Goal: Download file/media

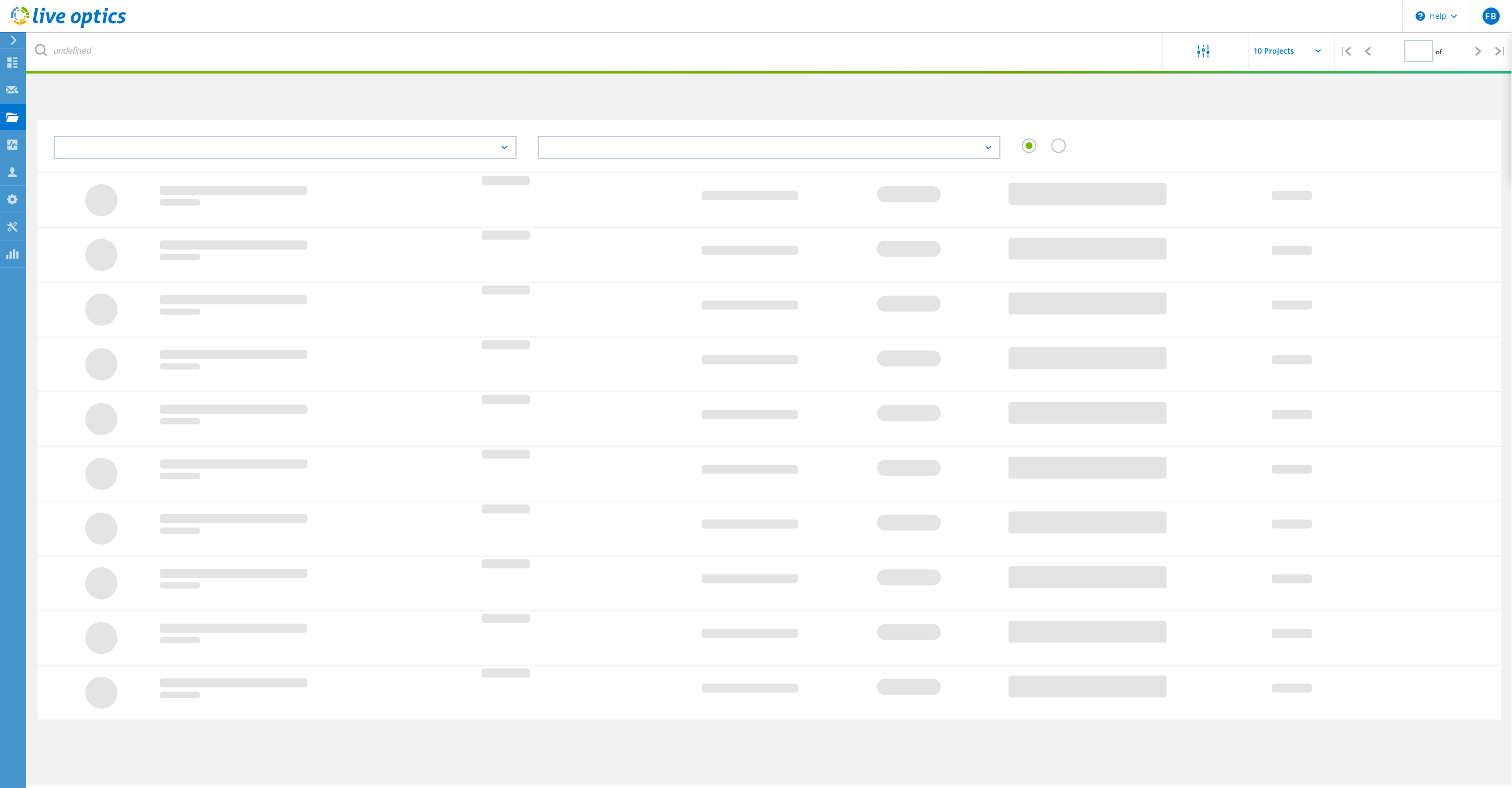
type input "1"
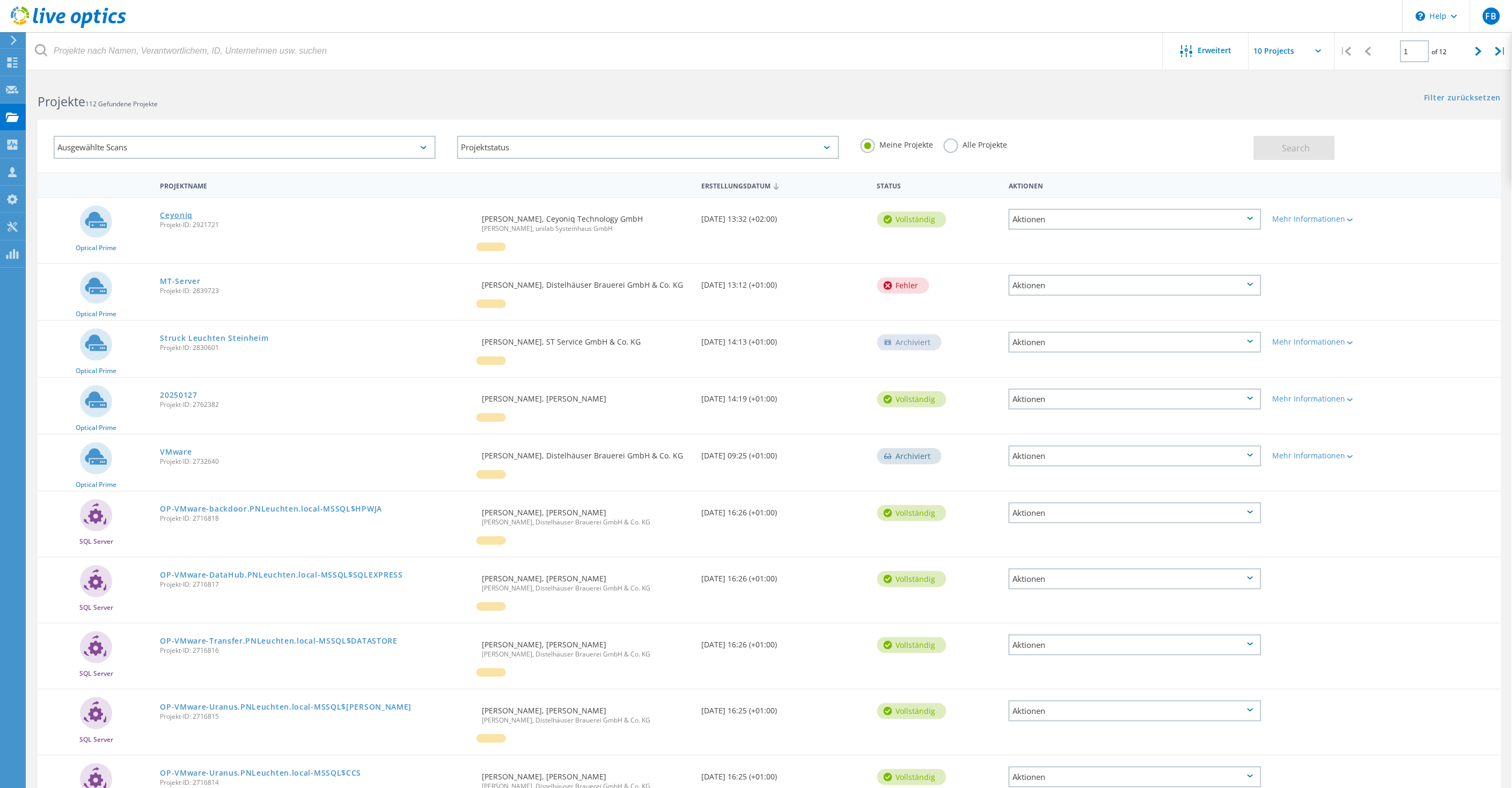
click at [183, 212] on link "Ceyoniq" at bounding box center [176, 216] width 33 height 8
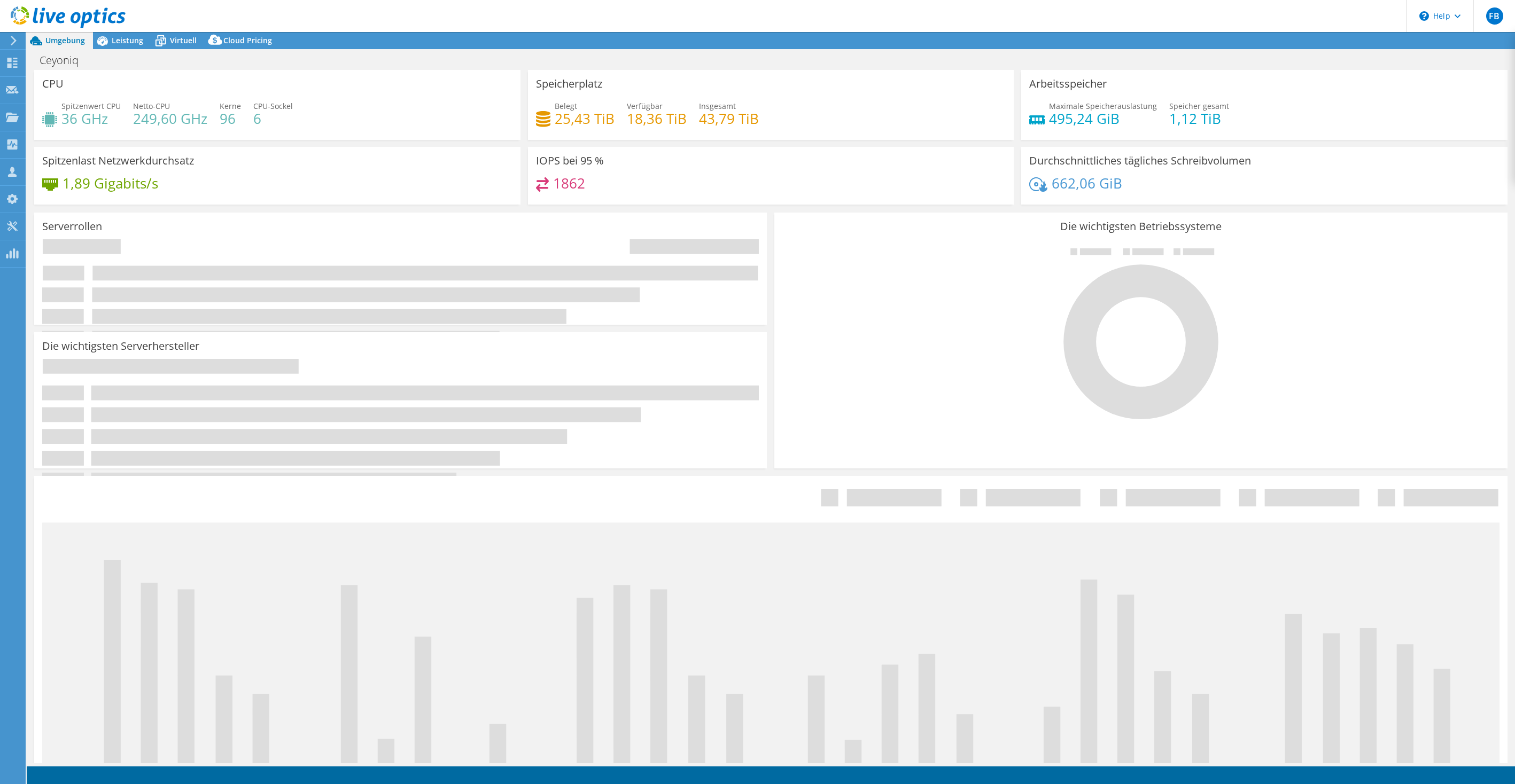
select select "EUFrankfurt"
select select "EUR"
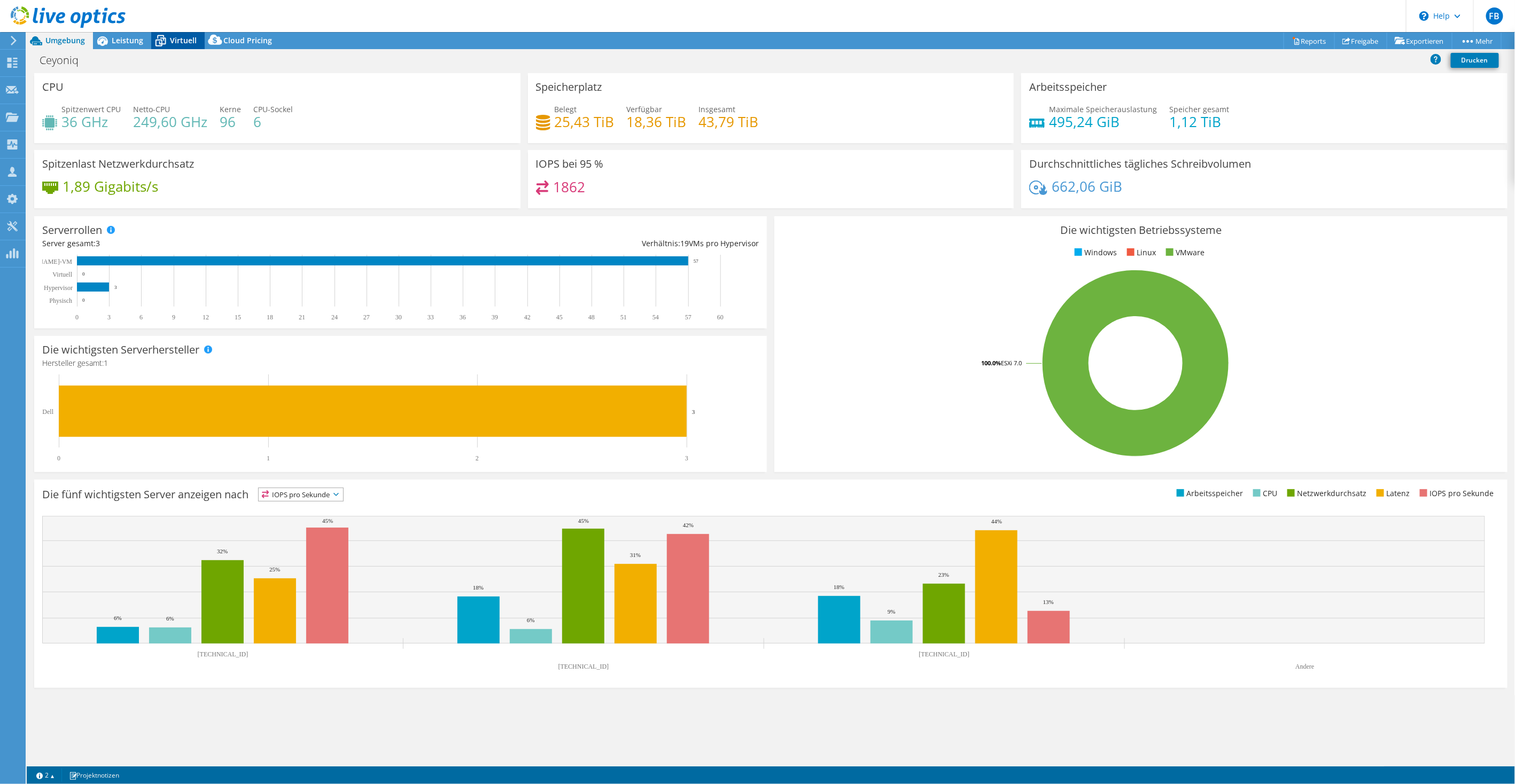
click at [173, 35] on span "Virtuell" at bounding box center [183, 40] width 27 height 10
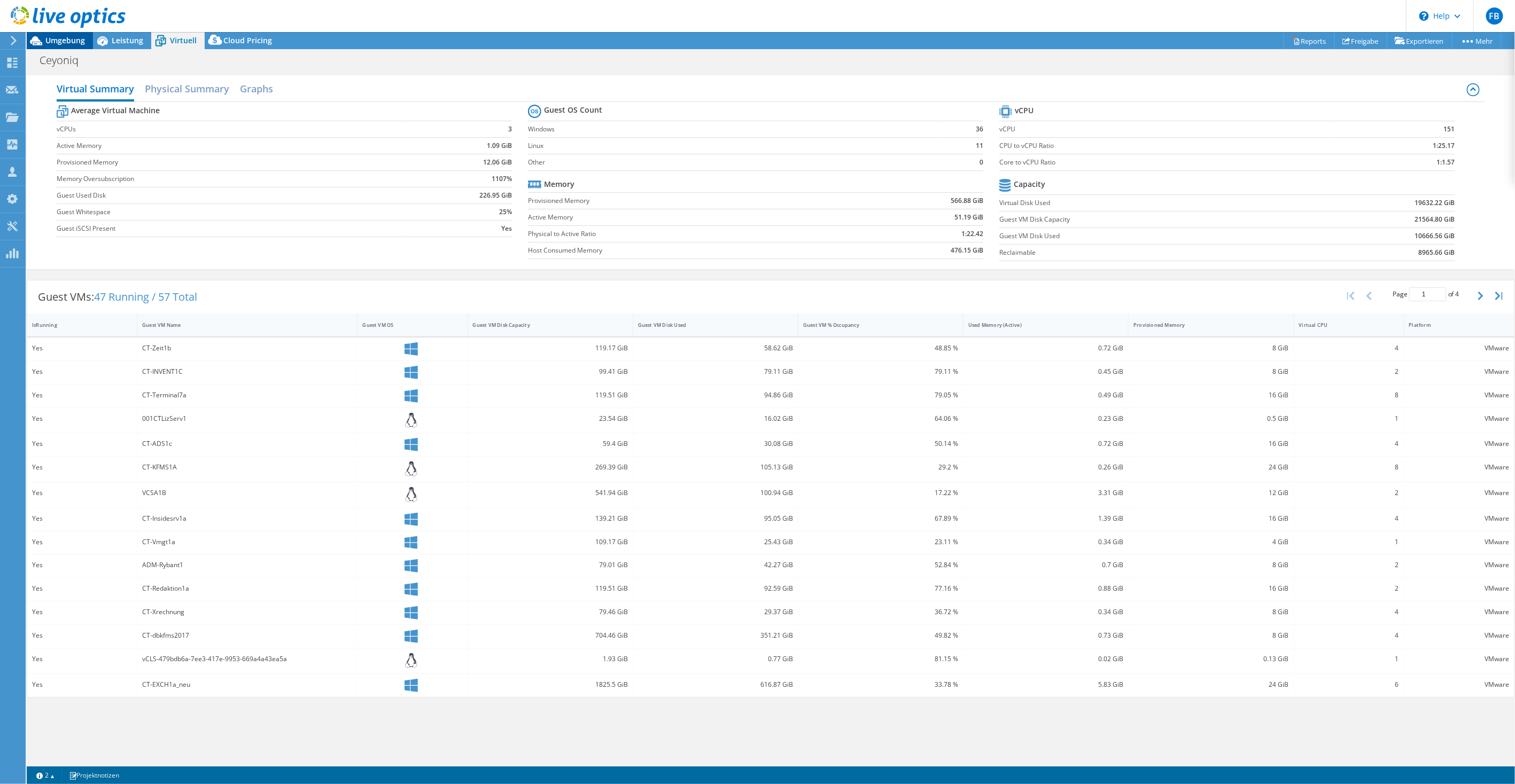
click at [70, 42] on span "Umgebung" at bounding box center [66, 40] width 40 height 10
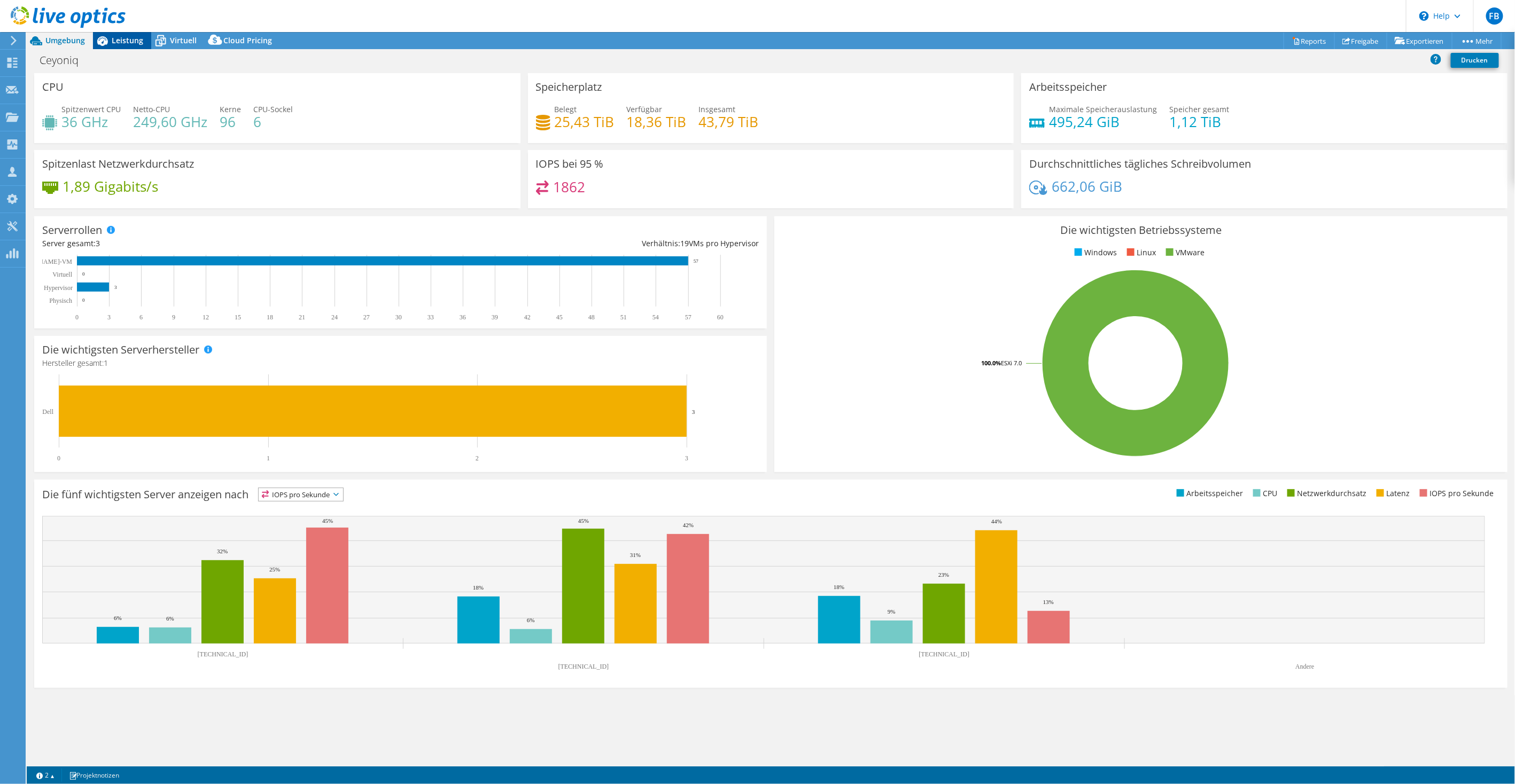
click at [129, 40] on span "Leistung" at bounding box center [127, 40] width 31 height 10
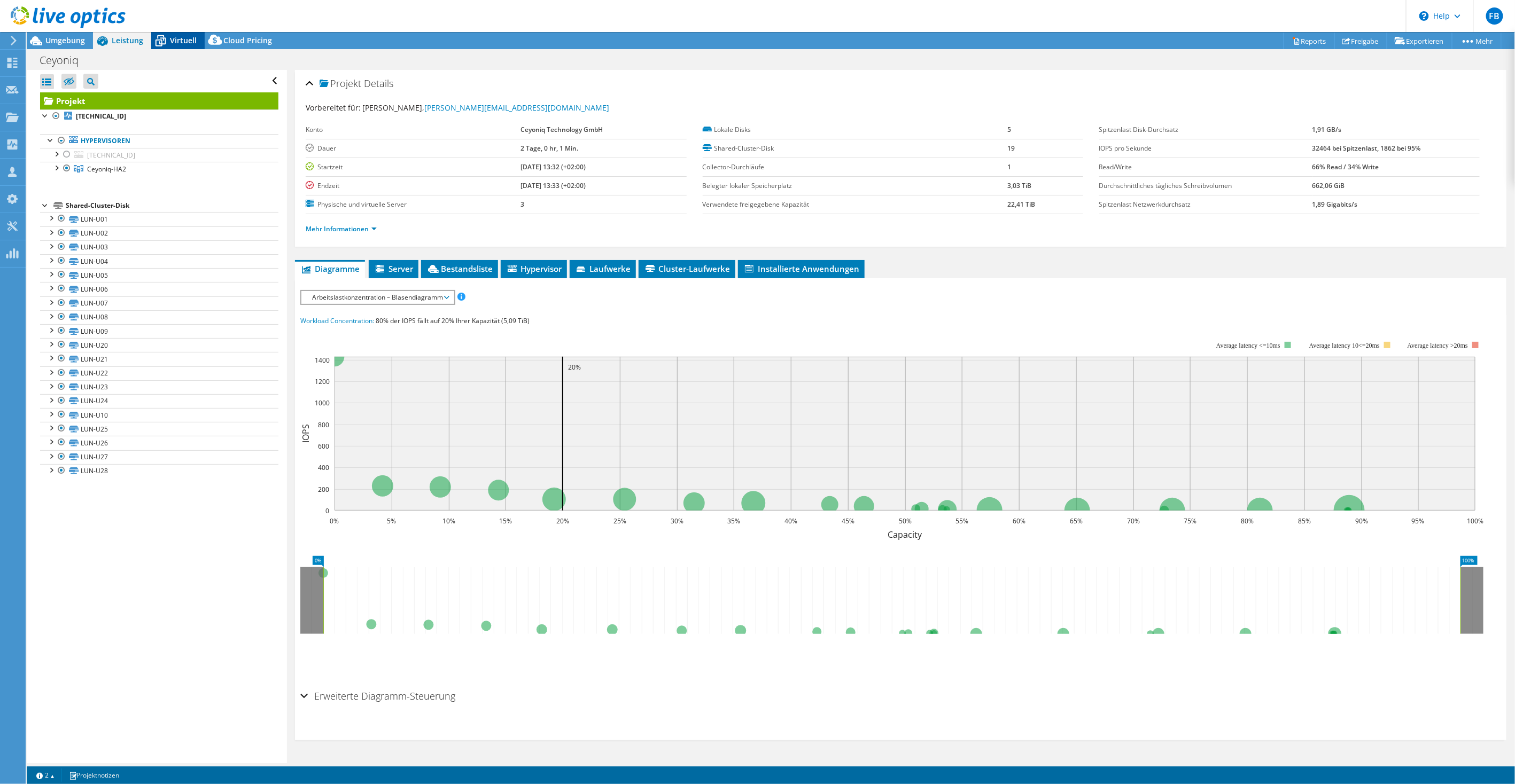
click at [157, 40] on icon at bounding box center [160, 40] width 19 height 19
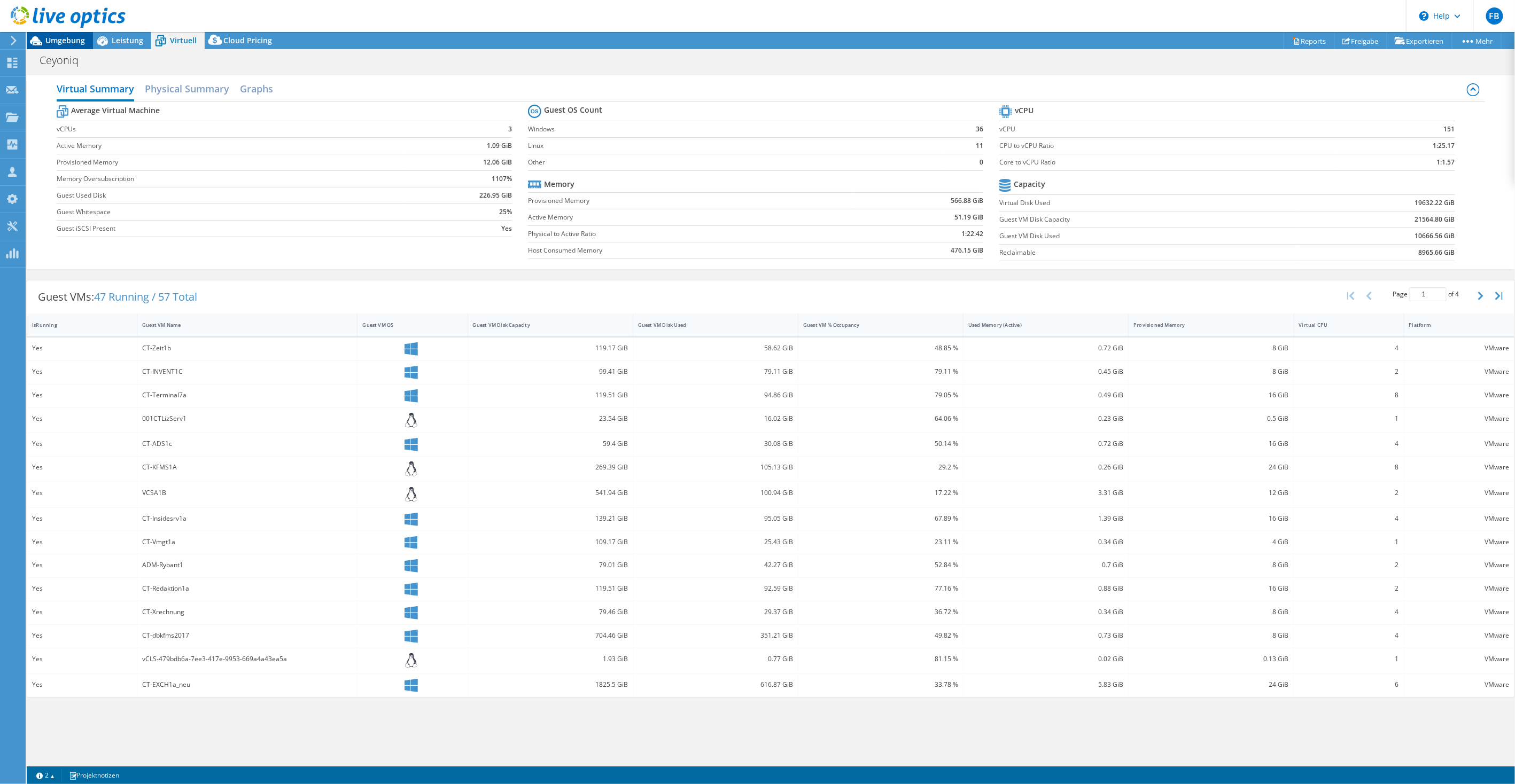
drag, startPoint x: 56, startPoint y: 38, endPoint x: 76, endPoint y: 43, distance: 20.6
click at [58, 38] on span "Umgebung" at bounding box center [66, 40] width 40 height 10
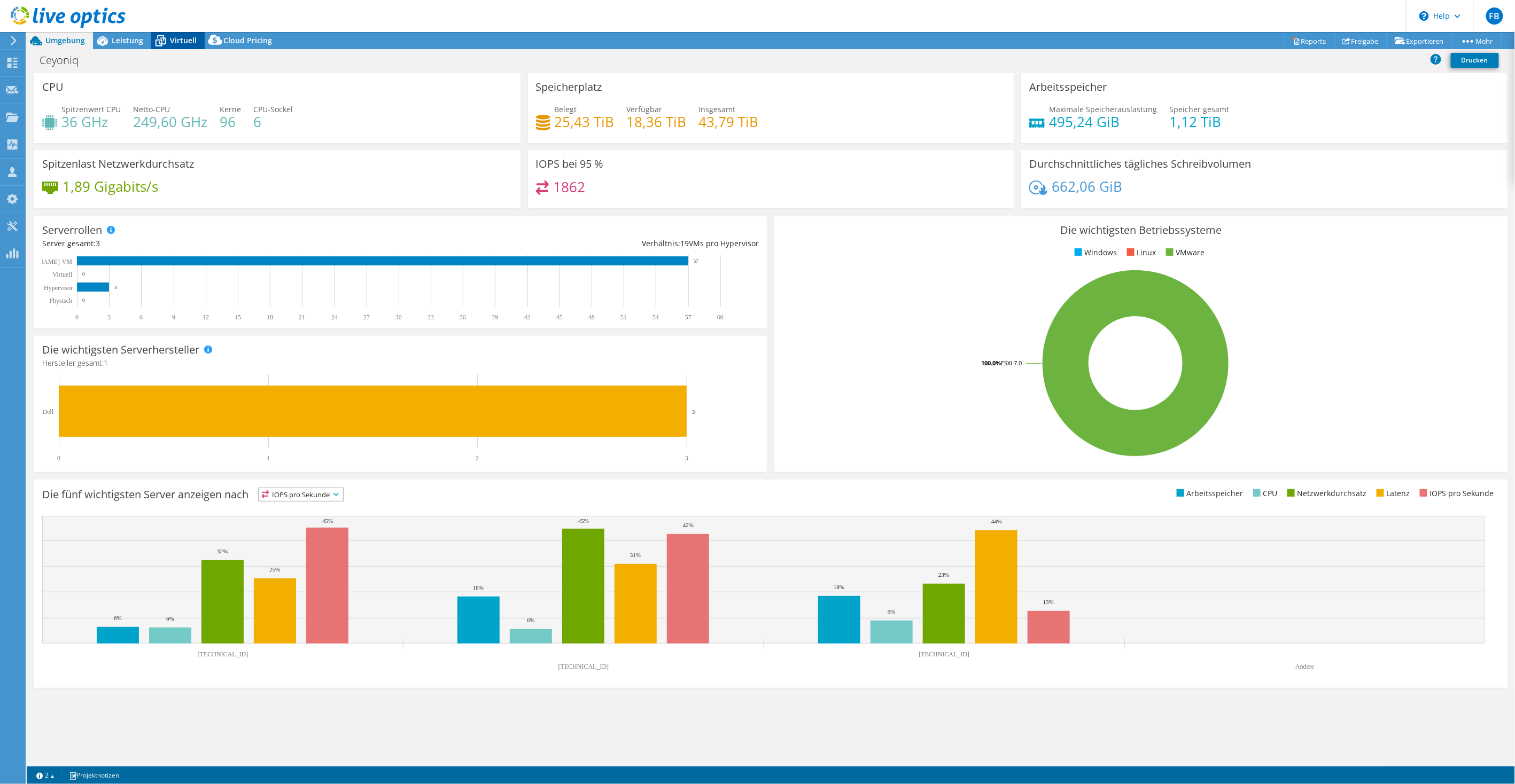
click at [185, 40] on span "Virtuell" at bounding box center [183, 40] width 27 height 10
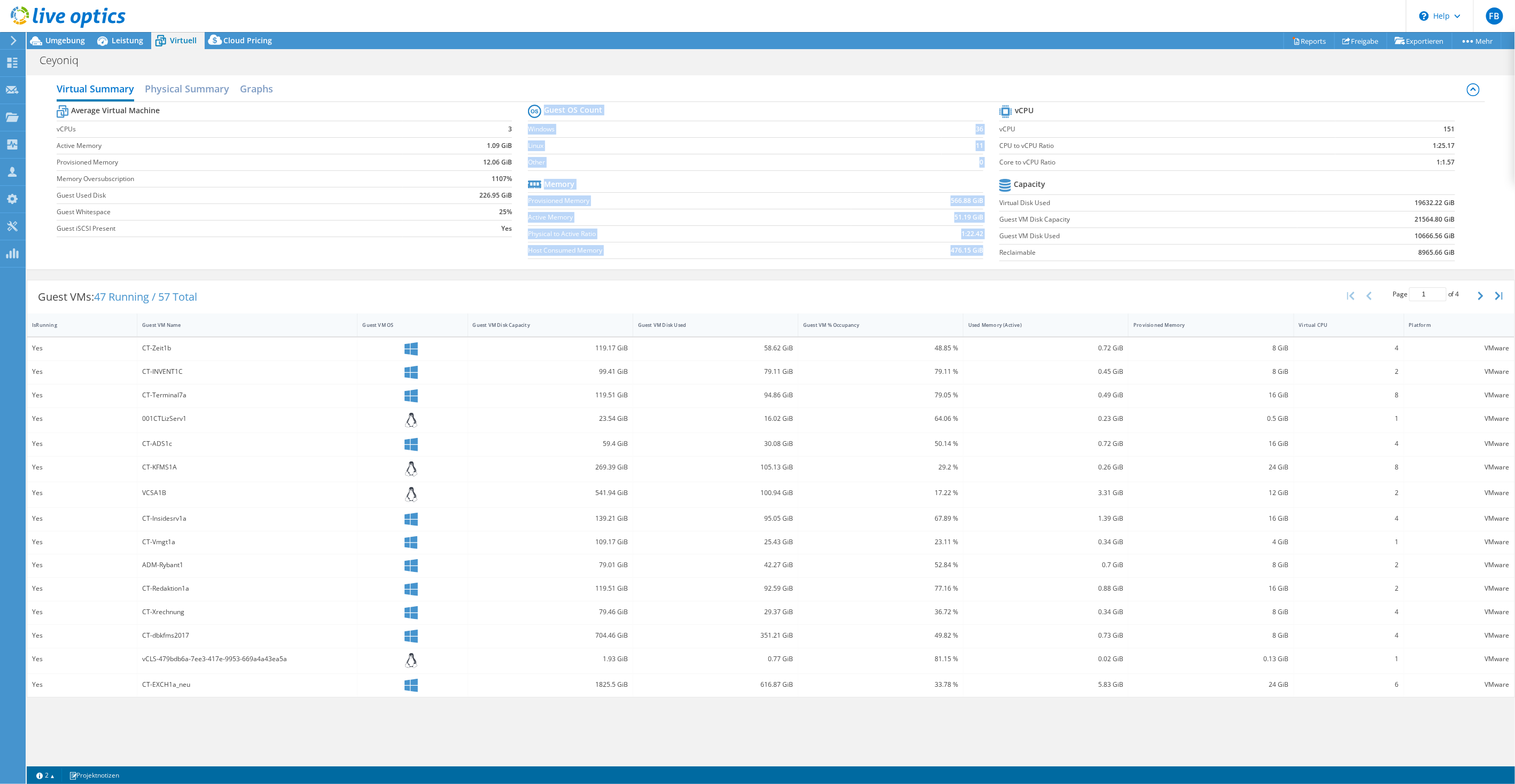
drag, startPoint x: 998, startPoint y: 129, endPoint x: 1428, endPoint y: 121, distance: 430.1
click at [1463, 132] on div "Average Virtual Machine vCPUs 3 Active Memory 1.09 GiB Provisioned Memory 12.06…" at bounding box center [771, 184] width 1429 height 164
click at [1294, 84] on div "Virtual Summary Physical Summary Graphs" at bounding box center [771, 89] width 1429 height 24
click at [1482, 295] on icon "button" at bounding box center [1481, 295] width 5 height 8
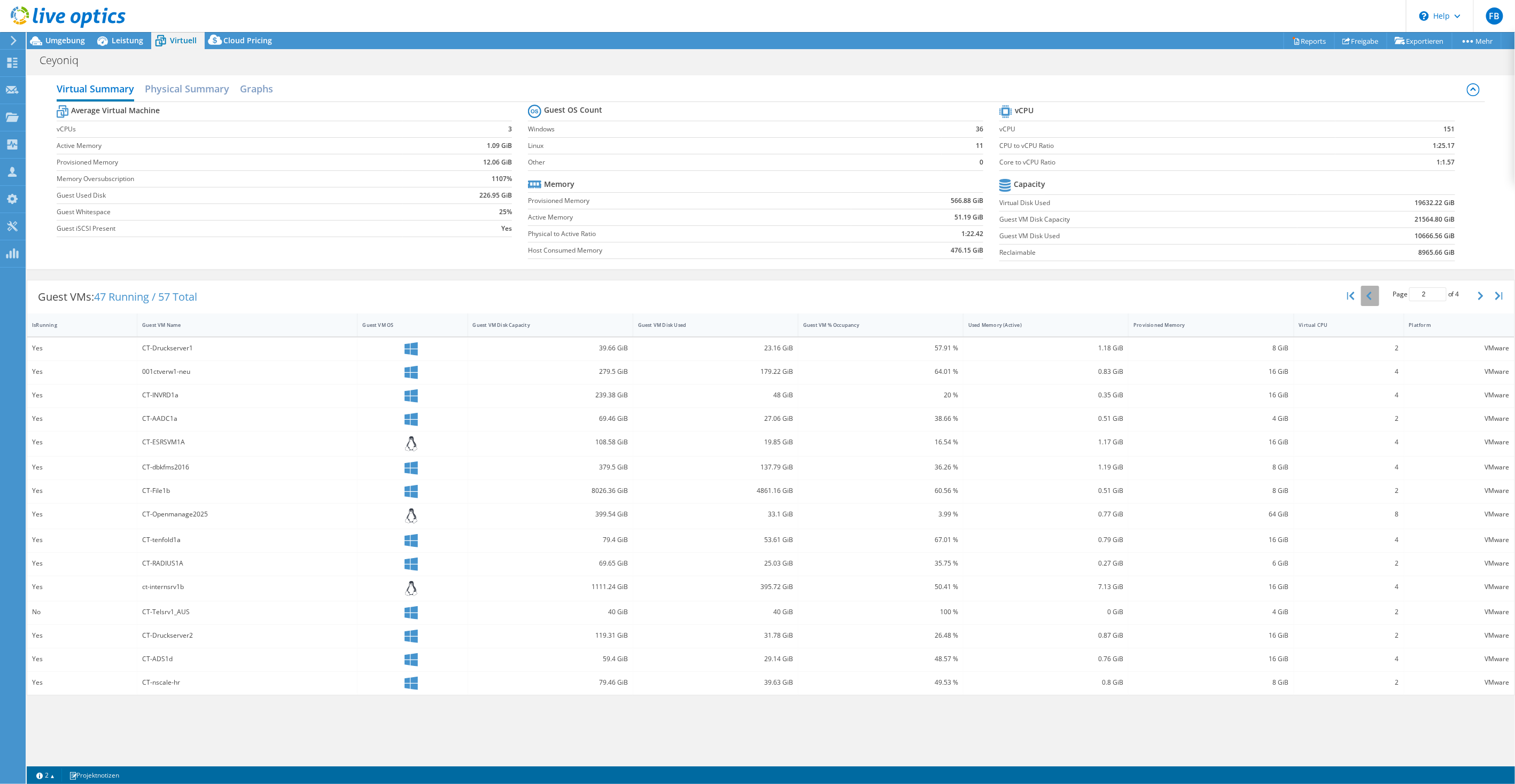
click at [1369, 295] on icon "button" at bounding box center [1369, 295] width 5 height 8
type input "1"
click at [1291, 40] on link "Reports" at bounding box center [1309, 41] width 51 height 17
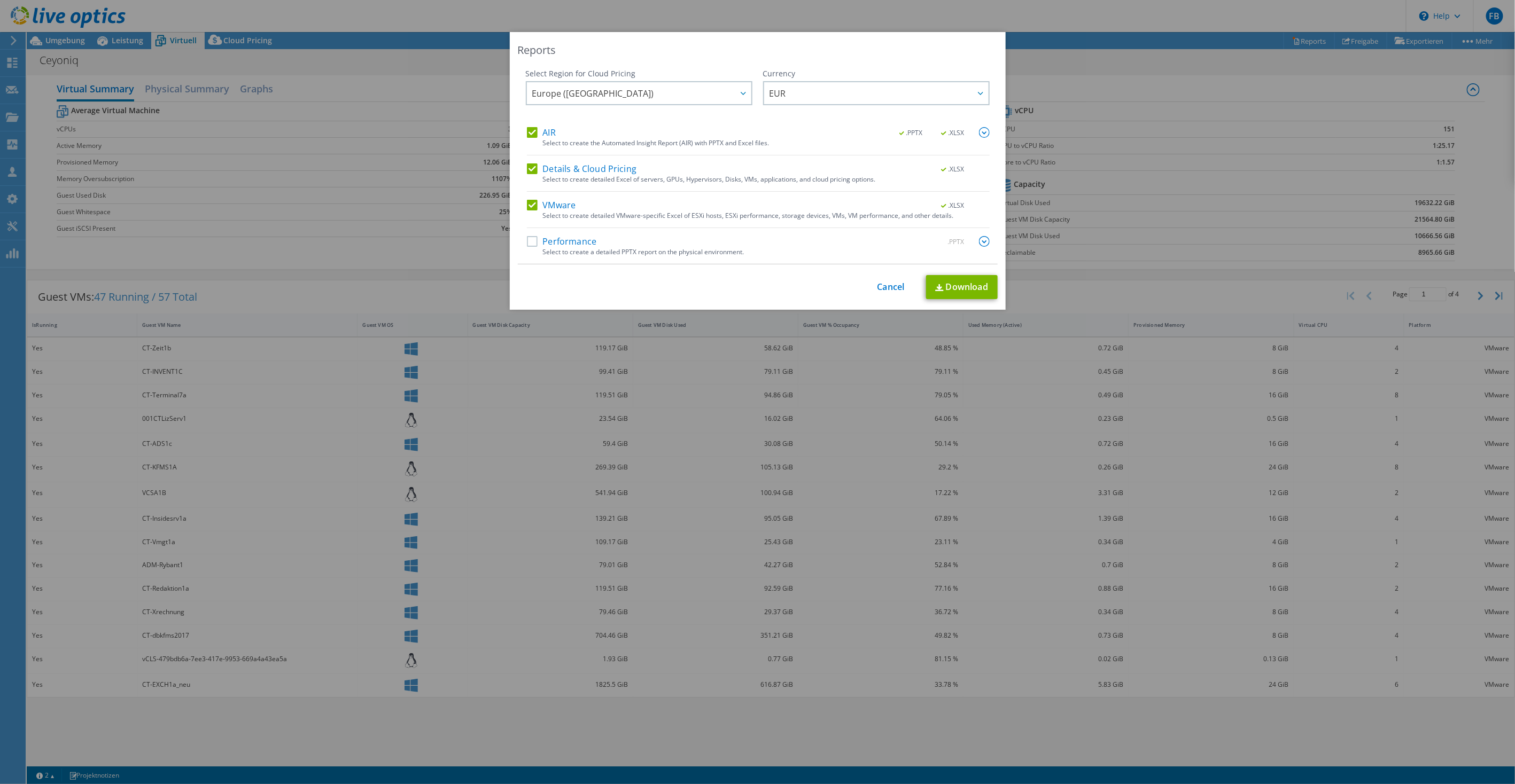
click at [527, 166] on label "Details & Cloud Pricing" at bounding box center [581, 169] width 110 height 11
click at [0, 0] on input "Details & Cloud Pricing" at bounding box center [0, 0] width 0 height 0
click at [529, 131] on label "AIR" at bounding box center [541, 132] width 29 height 11
click at [0, 0] on input "AIR" at bounding box center [0, 0] width 0 height 0
click at [959, 289] on link "Download" at bounding box center [961, 286] width 71 height 24
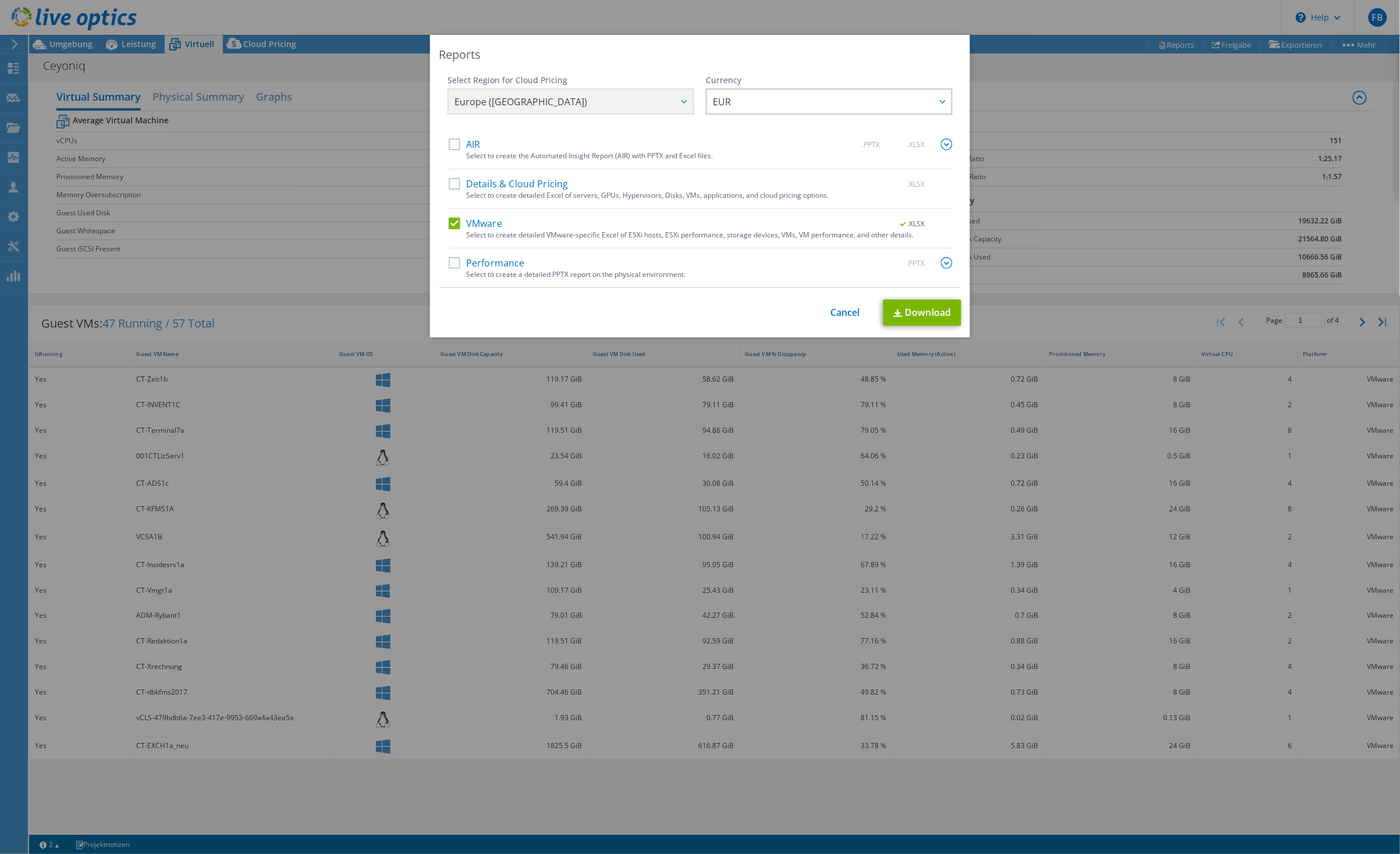
click at [924, 0] on div "Reports Select Region for Cloud Pricing Asia Pacific ([GEOGRAPHIC_DATA]) [GEOGR…" at bounding box center [700, 427] width 1400 height 854
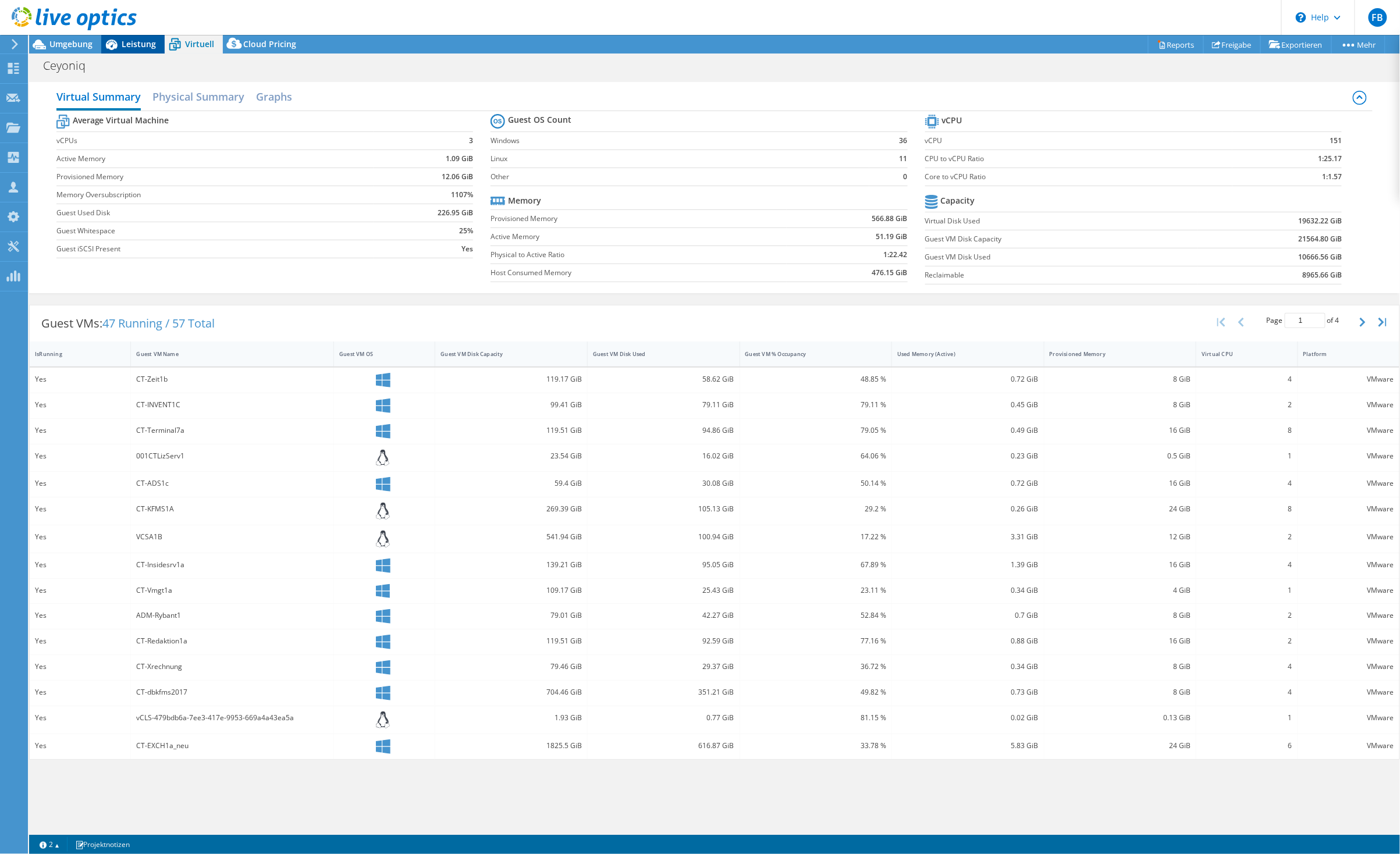
click at [120, 45] on icon at bounding box center [111, 44] width 20 height 20
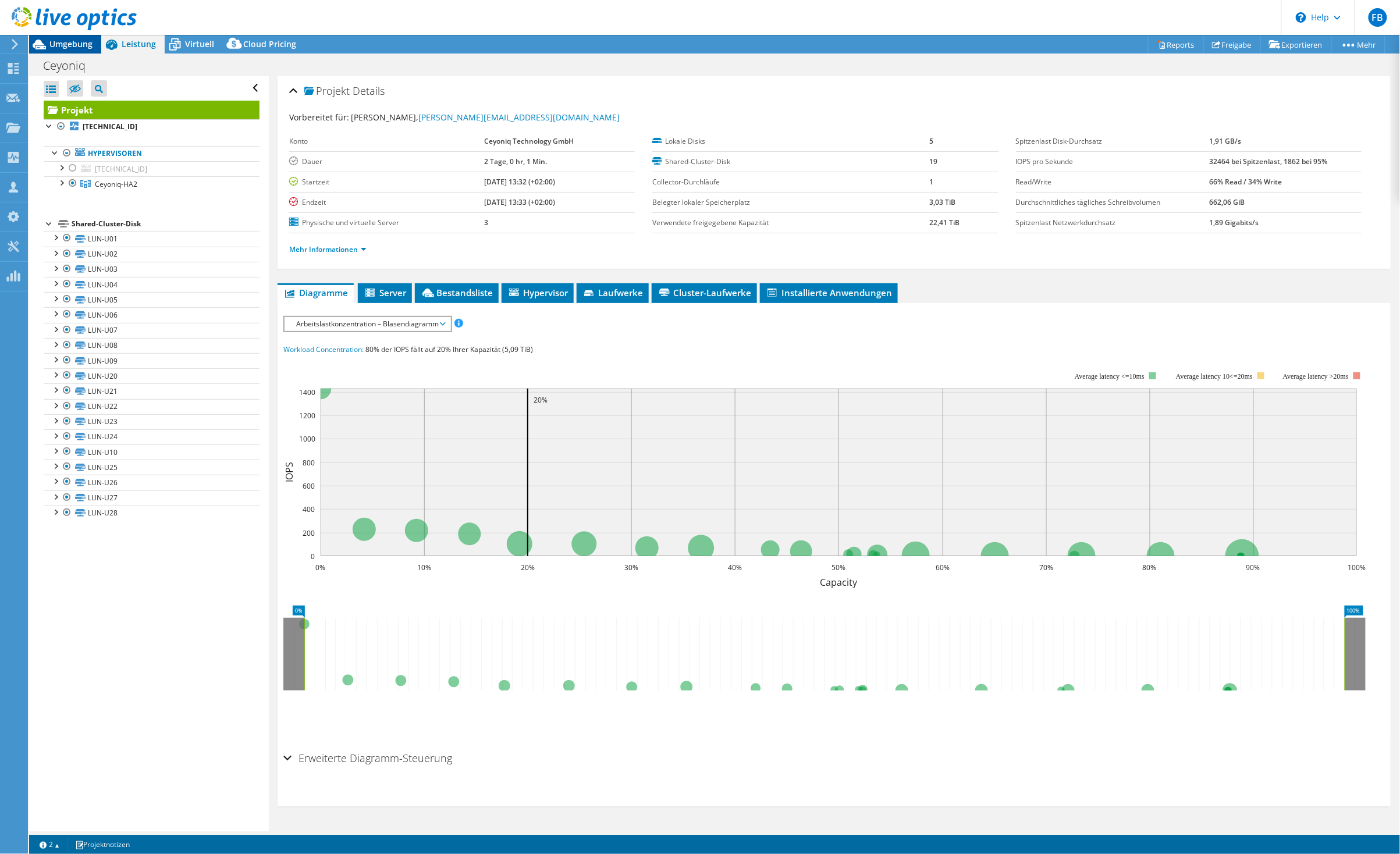
click at [73, 43] on span "Umgebung" at bounding box center [71, 44] width 43 height 11
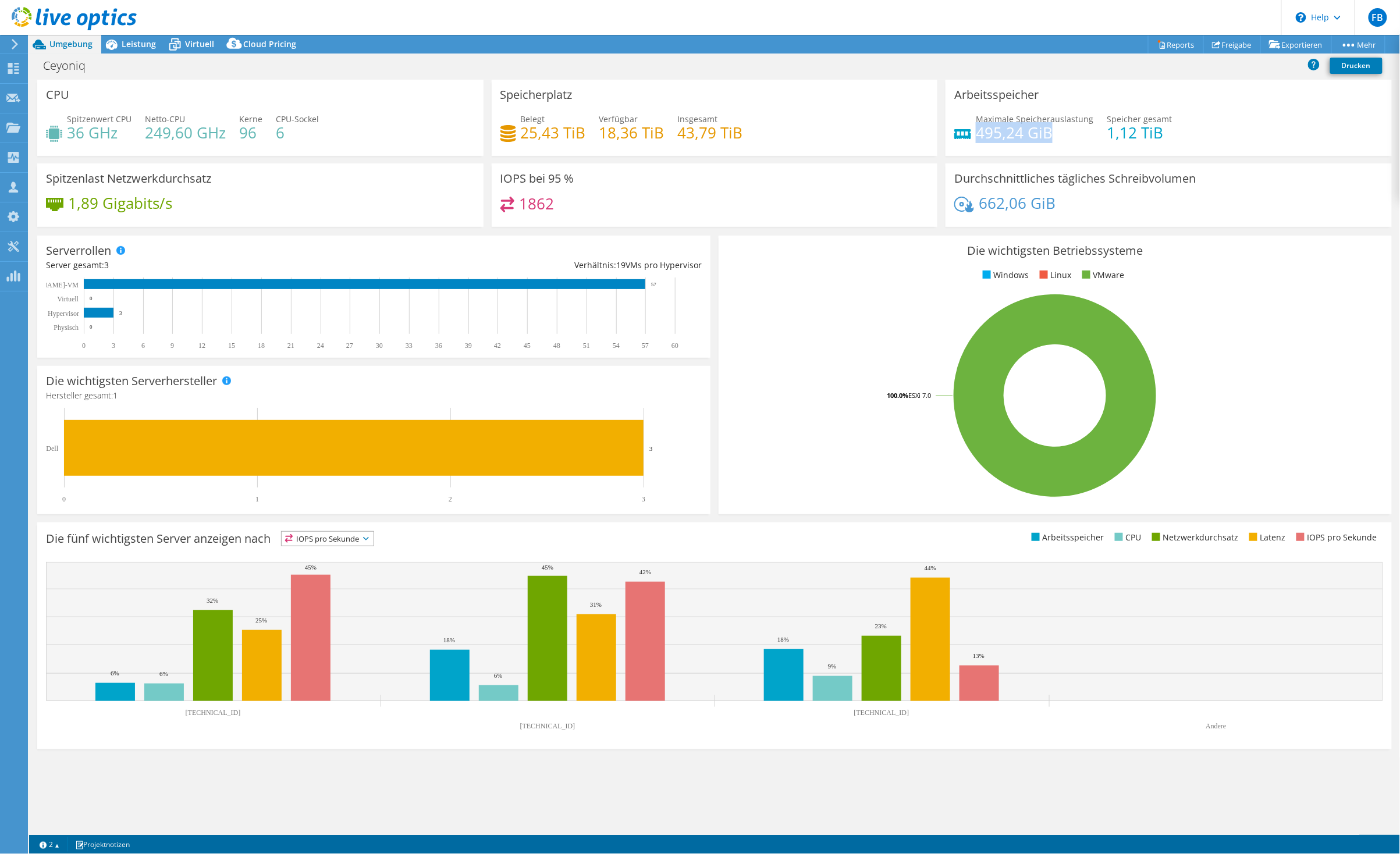
drag, startPoint x: 977, startPoint y: 131, endPoint x: 1049, endPoint y: 137, distance: 72.2
click at [1049, 137] on h4 "495,24 GiB" at bounding box center [1035, 132] width 118 height 13
click at [1224, 119] on div "Maximale Speicherauslastung 495,24 [PERSON_NAME] gesamt 1,12 TiB" at bounding box center [1168, 131] width 429 height 38
